Goal: Find specific page/section: Find specific page/section

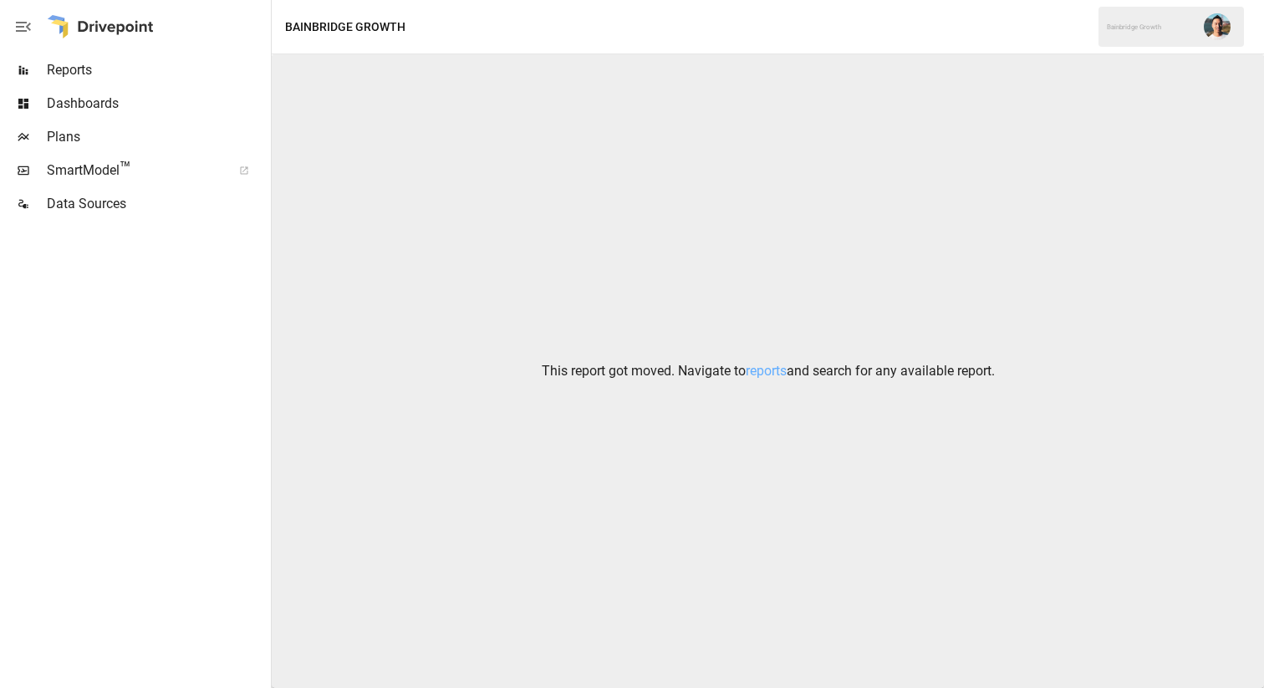
click at [1223, 27] on img "" at bounding box center [1217, 26] width 27 height 27
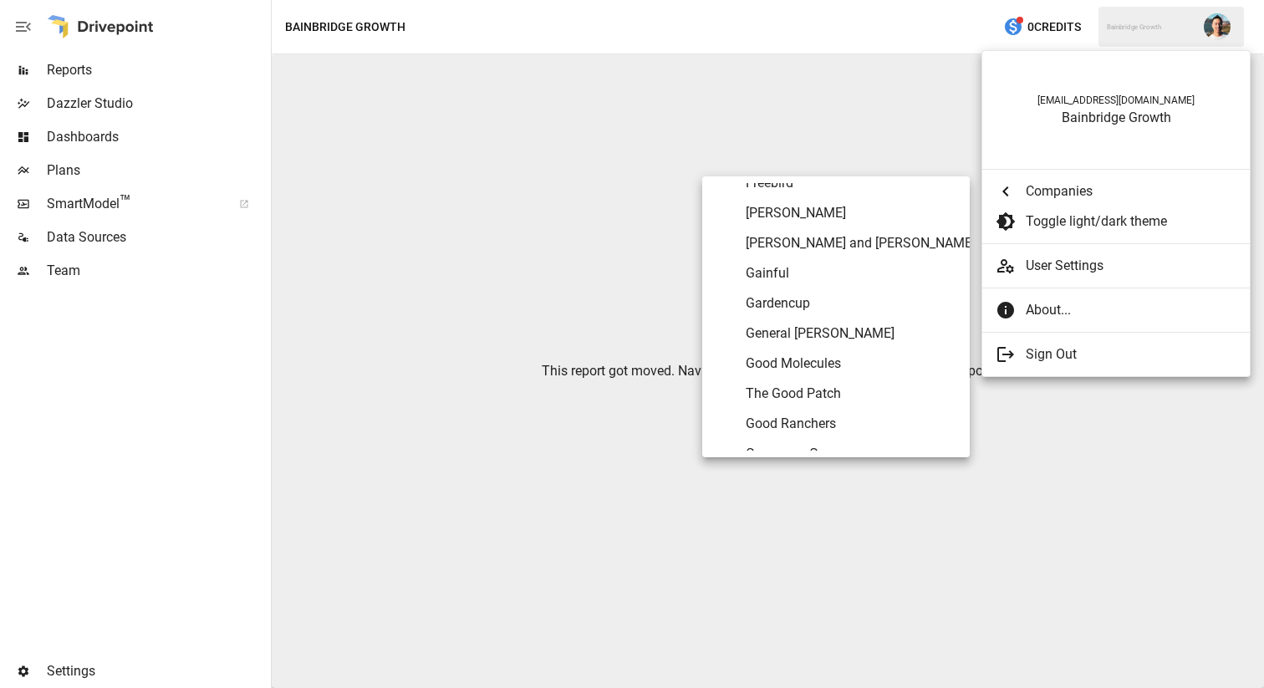
scroll to position [3243, 0]
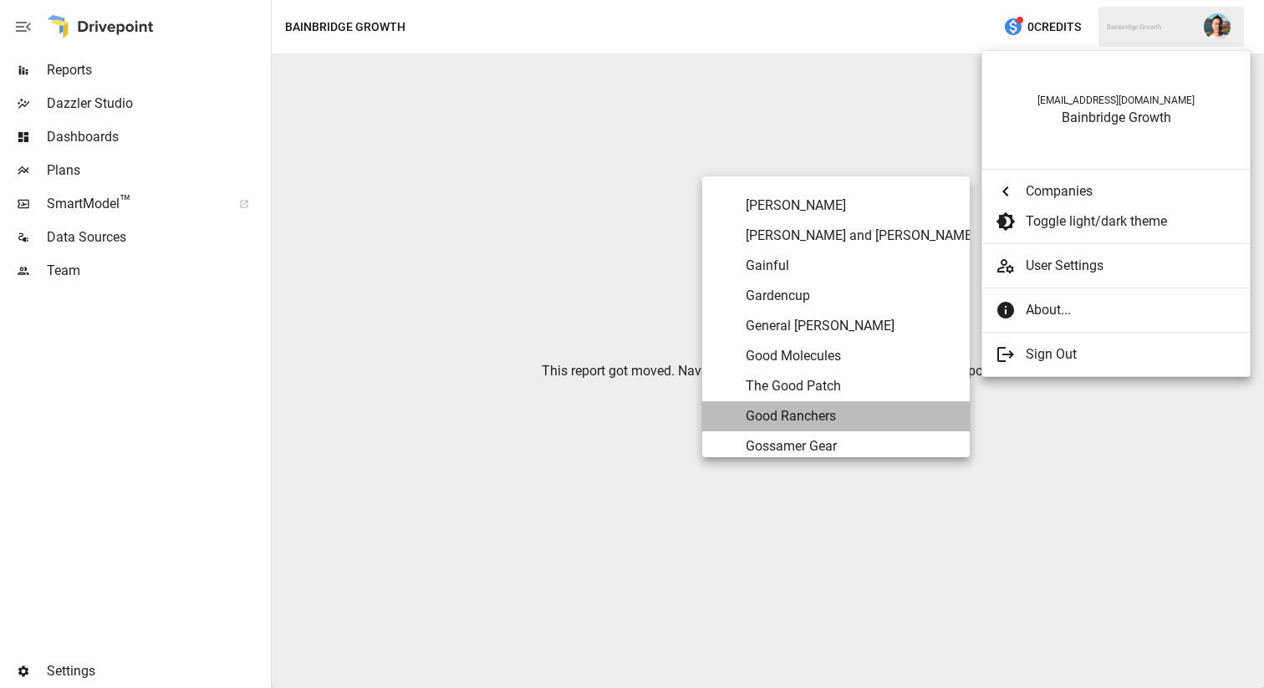
click at [849, 410] on span "Good Ranchers" at bounding box center [851, 416] width 211 height 20
